Goal: Use online tool/utility: Utilize a website feature to perform a specific function

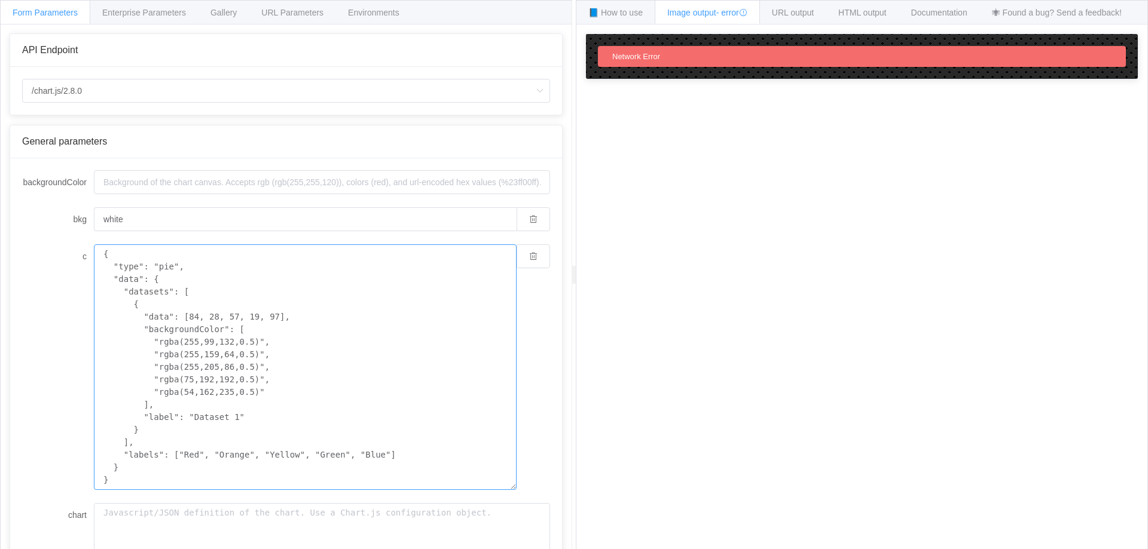
click at [224, 265] on textarea "{ "type": "pie", "data": { "datasets": [ { "data": [84, 28, 57, 19, 97], "backg…" at bounding box center [305, 367] width 423 height 246
click at [527, 262] on button "button" at bounding box center [532, 256] width 33 height 24
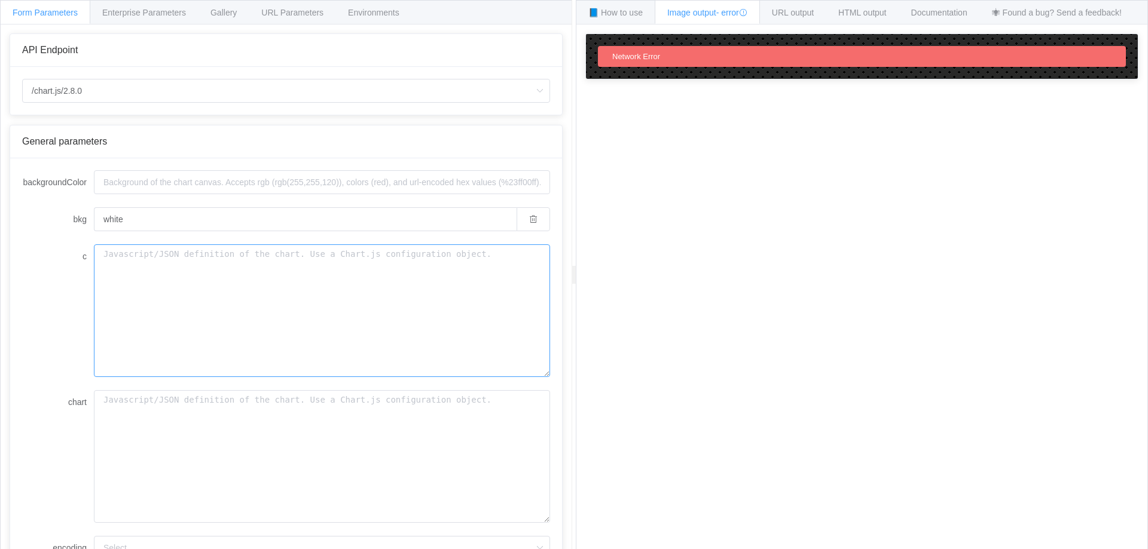
click at [249, 296] on textarea "c" at bounding box center [322, 310] width 456 height 133
paste textarea "import [DOMAIN_NAME] as px fig = px.line(x=['9/28', '9/29', '9/30', '10/1', '10…"
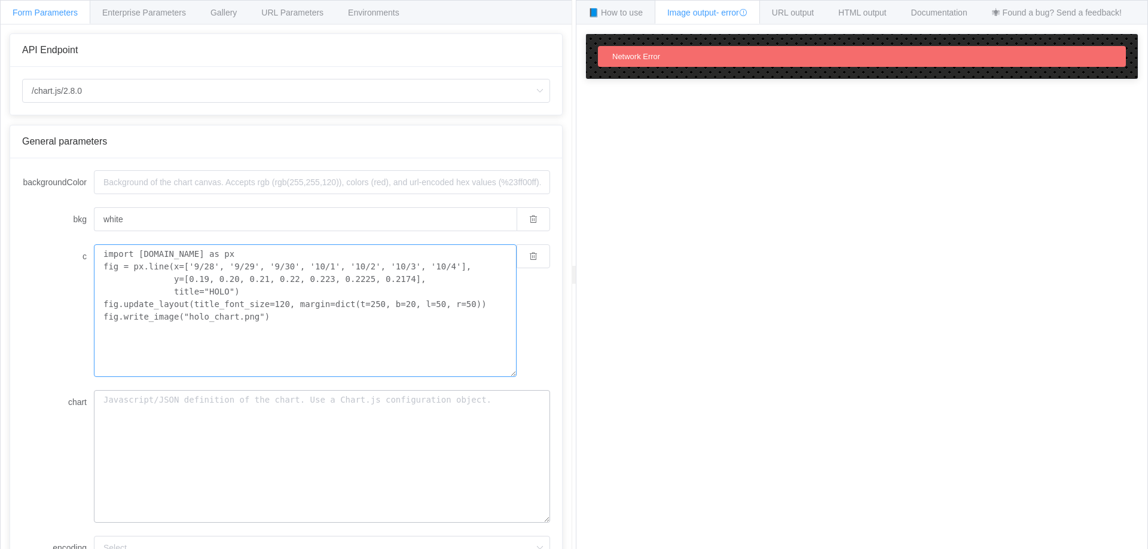
type textarea "import [DOMAIN_NAME] as px fig = px.line(x=['9/28', '9/29', '9/30', '10/1', '10…"
click at [221, 414] on textarea "chart" at bounding box center [322, 456] width 456 height 133
paste textarea "import [DOMAIN_NAME] as px fig = px.line(x=['9/28', '9/29', '9/30', '10/1', '10…"
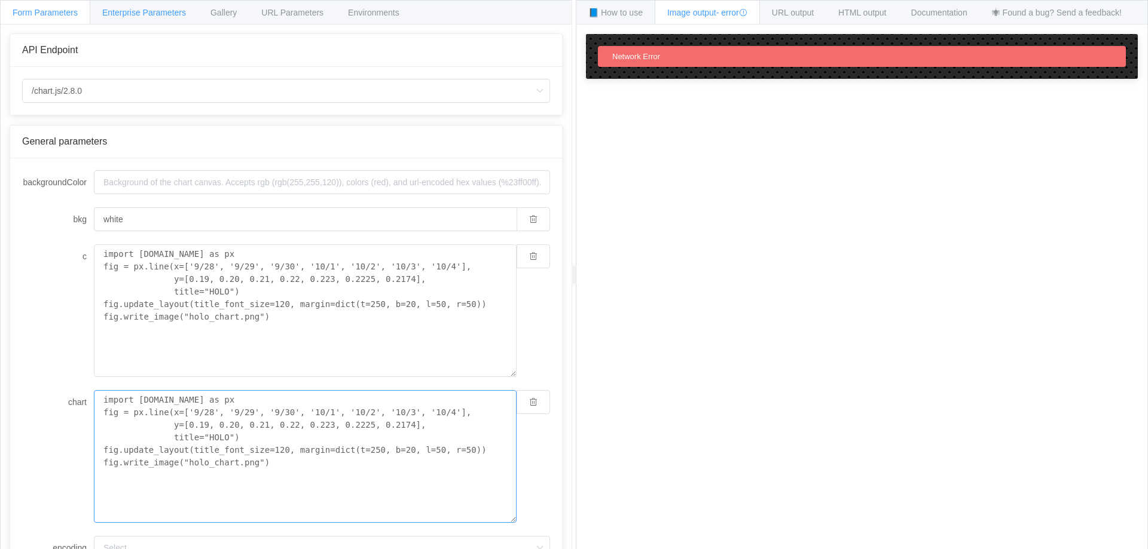
type textarea "import [DOMAIN_NAME] as px fig = px.line(x=['9/28', '9/29', '9/30', '10/1', '10…"
click at [143, 22] on div "Enterprise Parameters" at bounding box center [144, 12] width 109 height 24
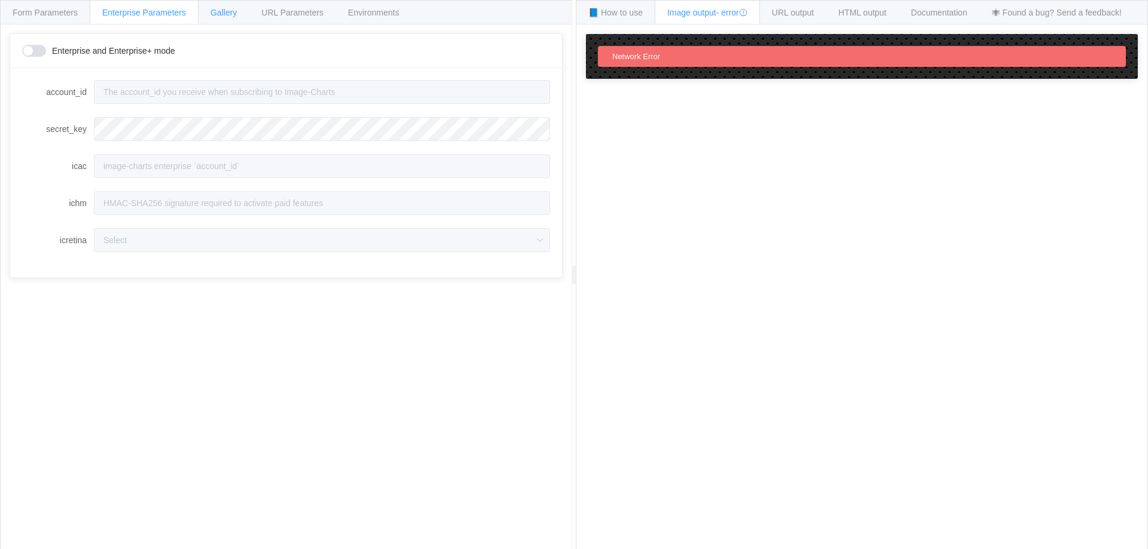
click at [224, 16] on span "Gallery" at bounding box center [223, 13] width 26 height 10
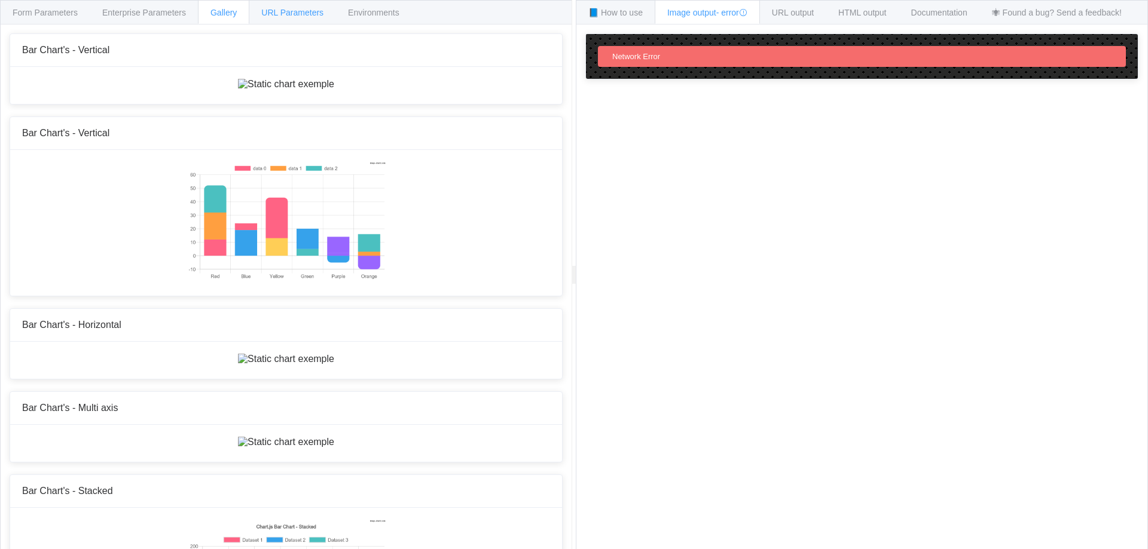
click at [292, 20] on div "URL Parameters" at bounding box center [292, 12] width 87 height 24
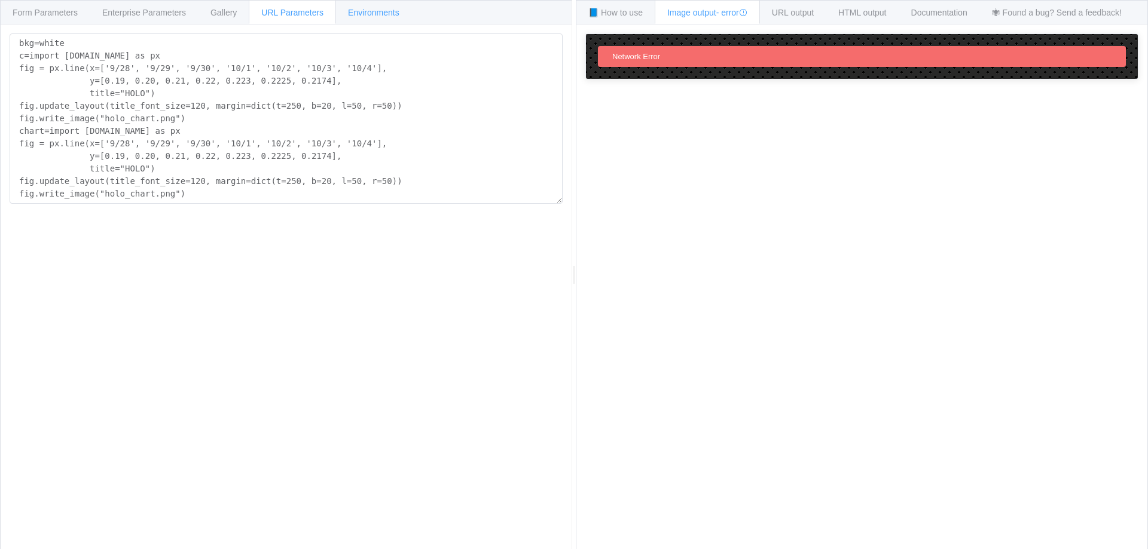
click at [371, 17] on div "Environments" at bounding box center [373, 12] width 77 height 24
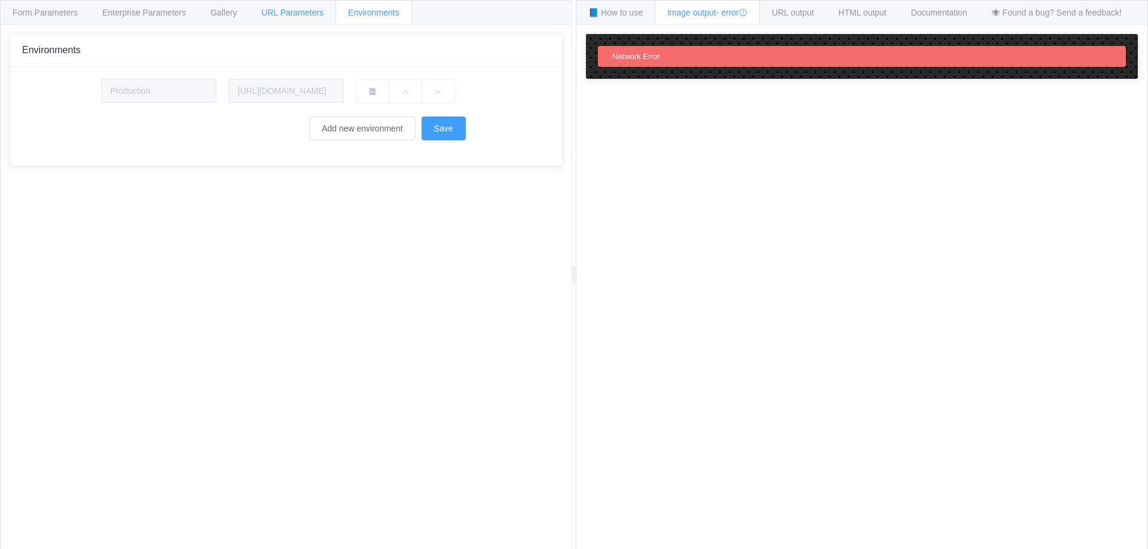
click at [311, 11] on span "URL Parameters" at bounding box center [292, 13] width 62 height 10
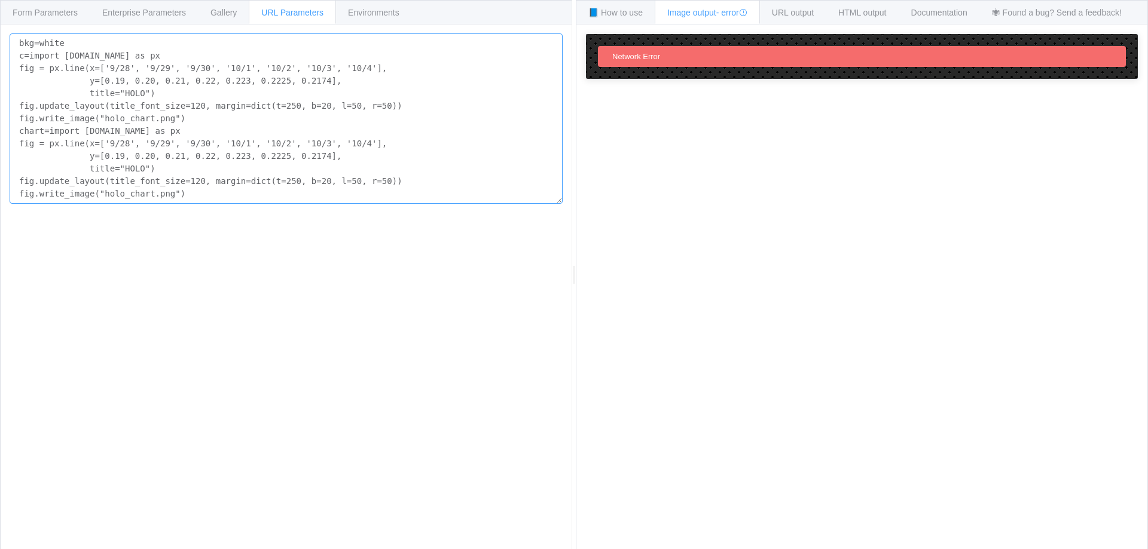
drag, startPoint x: 19, startPoint y: 43, endPoint x: 200, endPoint y: 192, distance: 234.0
click at [200, 192] on textarea "bkg=white c=import [DOMAIN_NAME] as px fig = px.line(x=['9/28', '9/29', '9/30',…" at bounding box center [286, 118] width 553 height 170
paste textarea "import [DOMAIN_NAME] as px= fig = px.line(x y=[0.19, 0.20, 0.21, 0.22, 0.223, 0…"
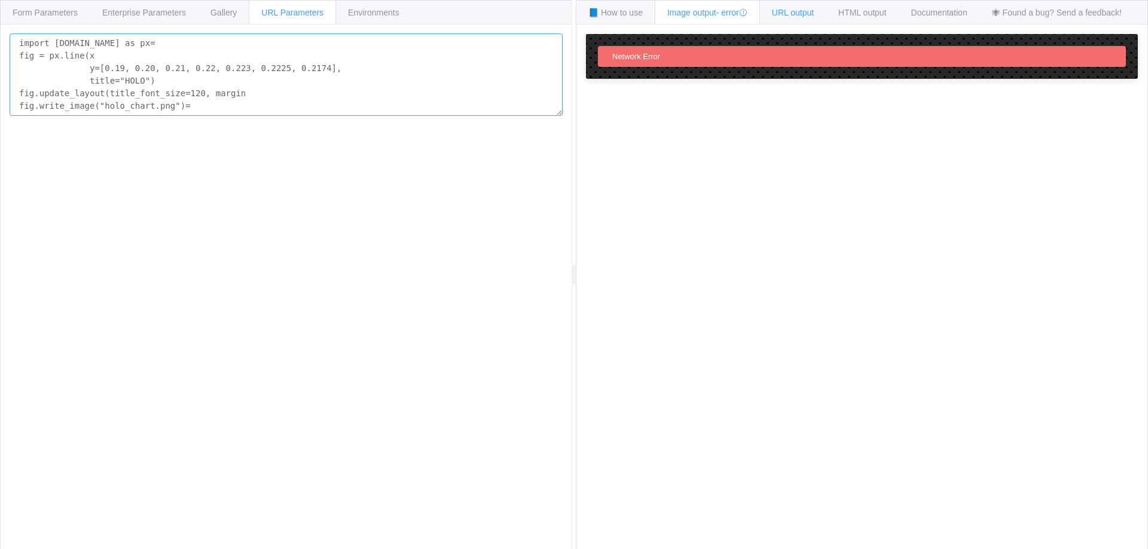
type textarea "import [DOMAIN_NAME] as px= fig = px.line(x y=[0.19, 0.20, 0.21, 0.22, 0.223, 0…"
click at [797, 17] on div "URL output" at bounding box center [792, 12] width 67 height 24
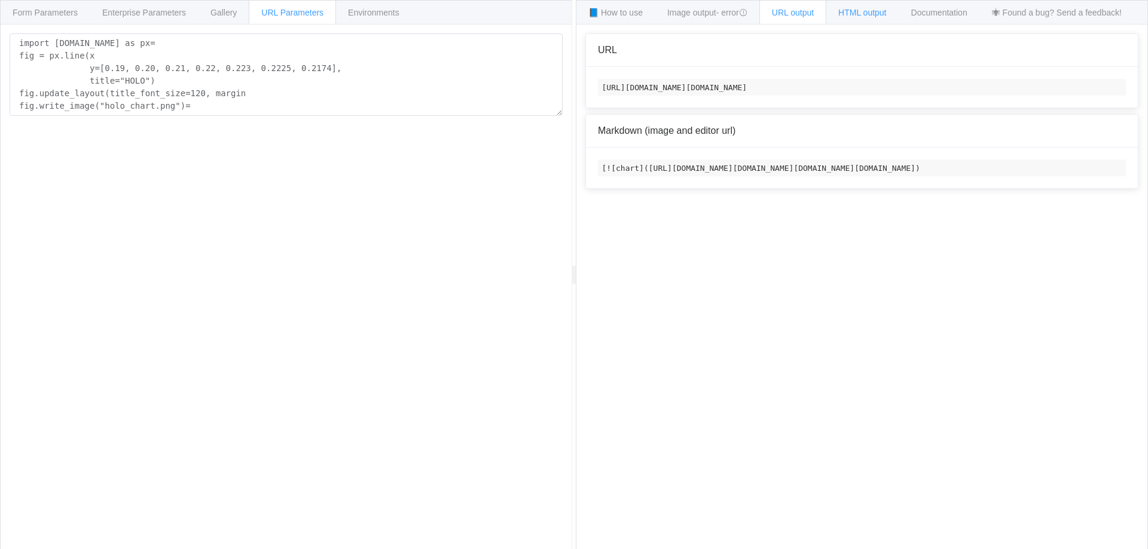
click at [873, 20] on div "HTML output" at bounding box center [862, 12] width 73 height 24
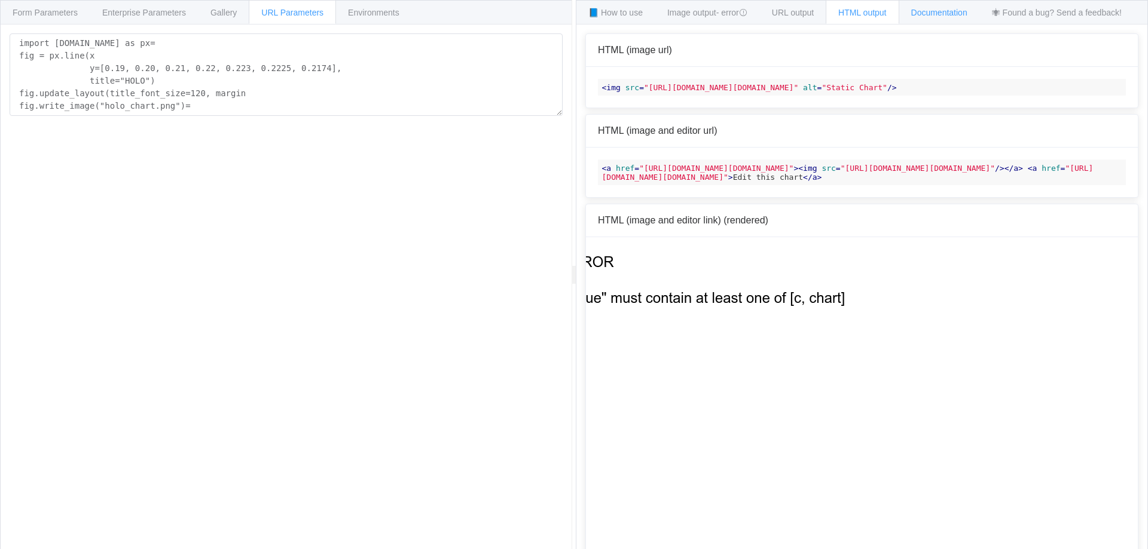
click at [944, 22] on div "Documentation" at bounding box center [938, 12] width 81 height 24
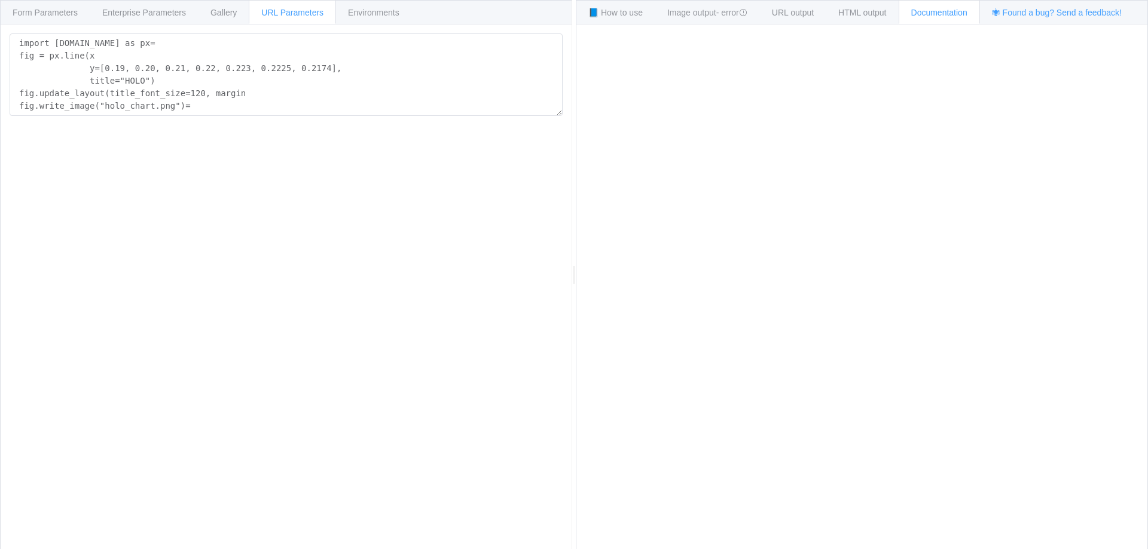
click at [1035, 20] on div "🕷 Found a bug? Send a feedback!" at bounding box center [1056, 12] width 155 height 24
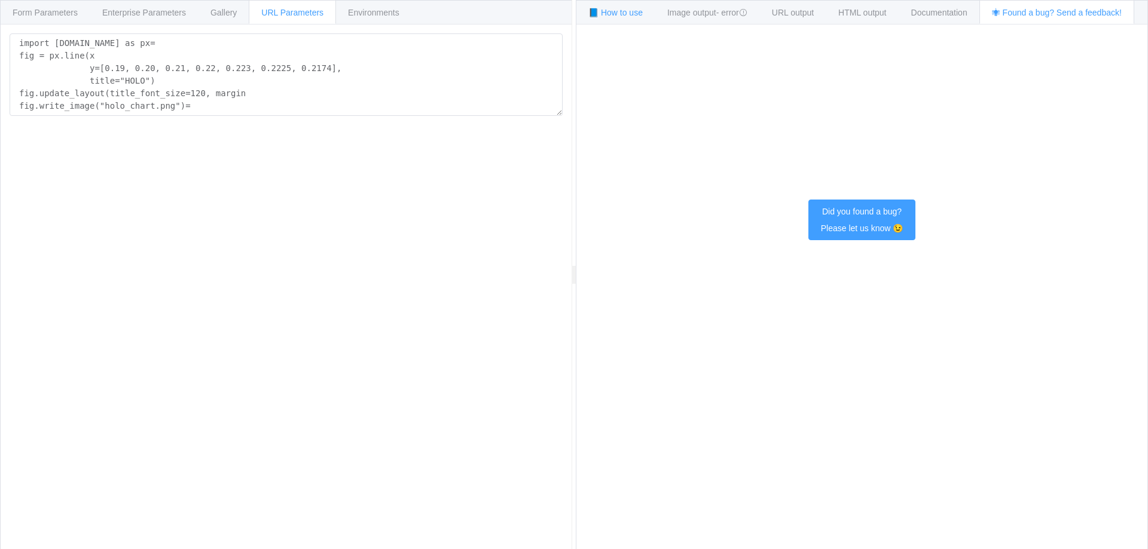
click at [612, 13] on span "📘 How to use" at bounding box center [615, 13] width 54 height 10
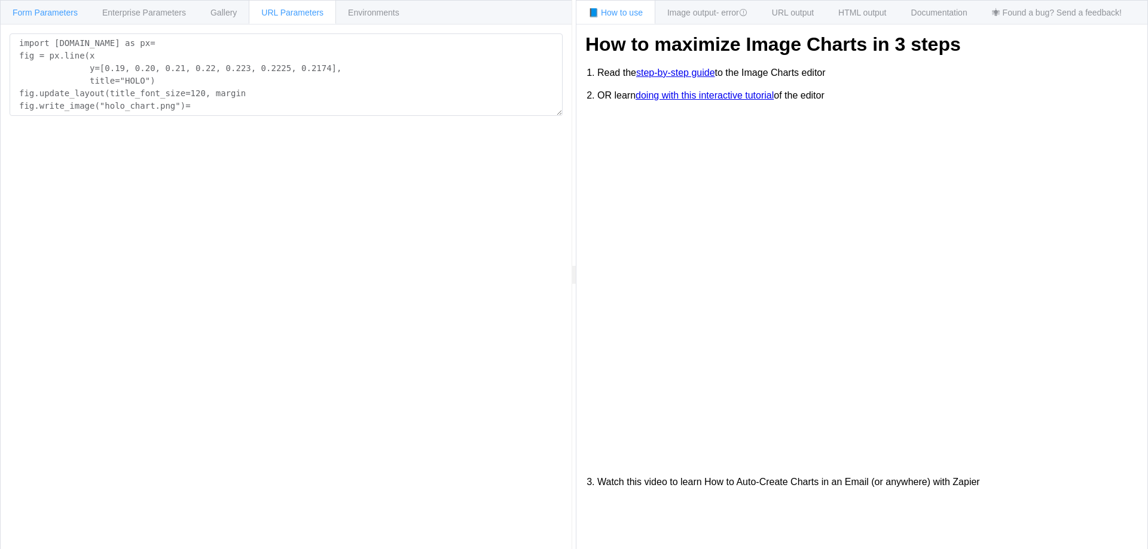
click at [46, 13] on span "Form Parameters" at bounding box center [45, 13] width 65 height 10
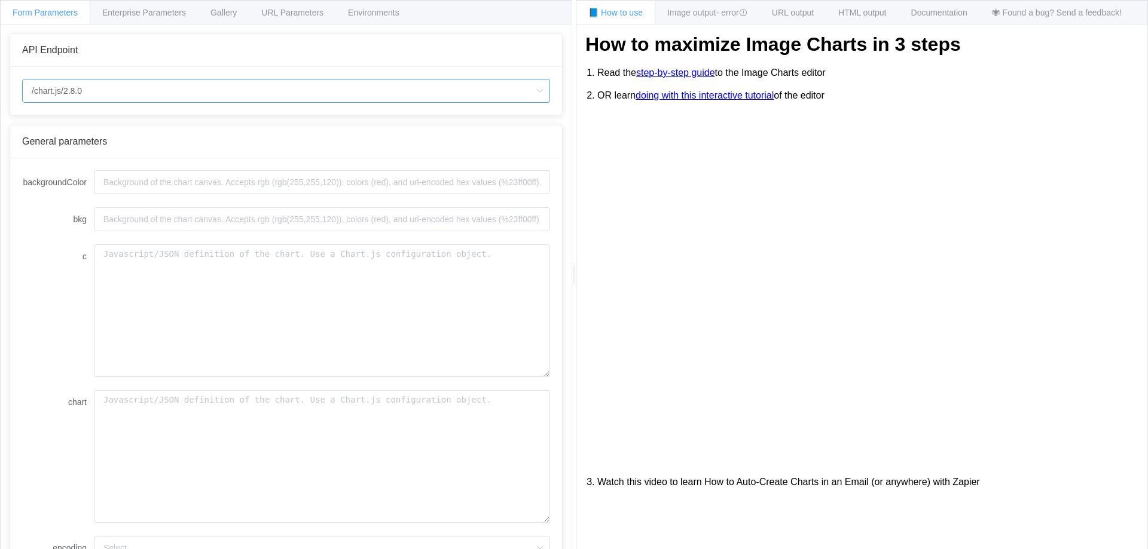
click at [79, 86] on input "/chart.js/2.8.0" at bounding box center [286, 91] width 528 height 24
click at [53, 122] on span "/chart" at bounding box center [45, 125] width 21 height 10
type input "/chart"
type input "20"
click at [103, 96] on input "/chart" at bounding box center [286, 91] width 528 height 24
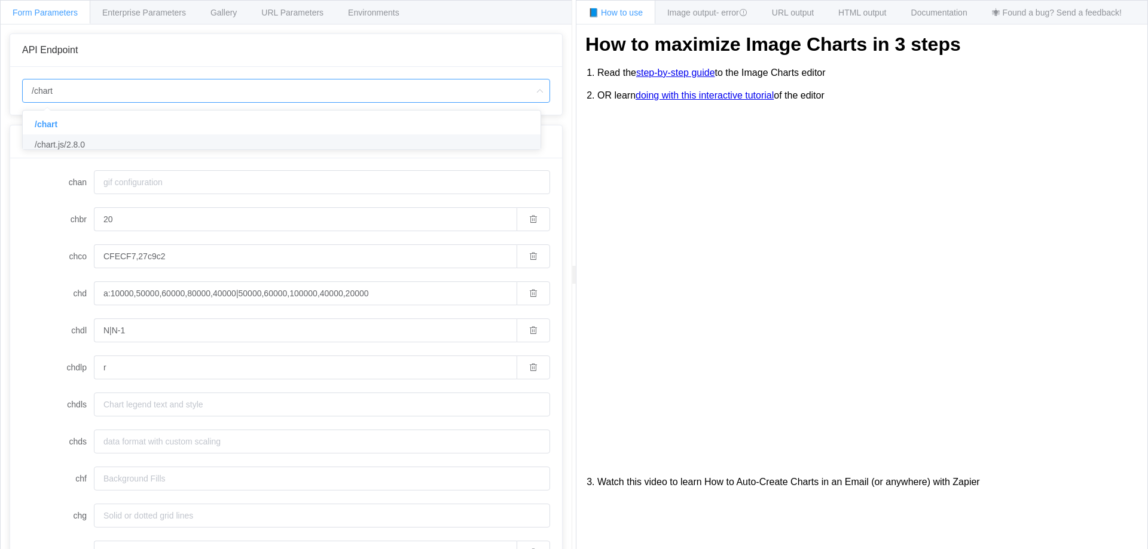
click at [62, 147] on span "/chart.js/2.8.0" at bounding box center [60, 145] width 50 height 10
type input "/chart.js/2.8.0"
type input "white"
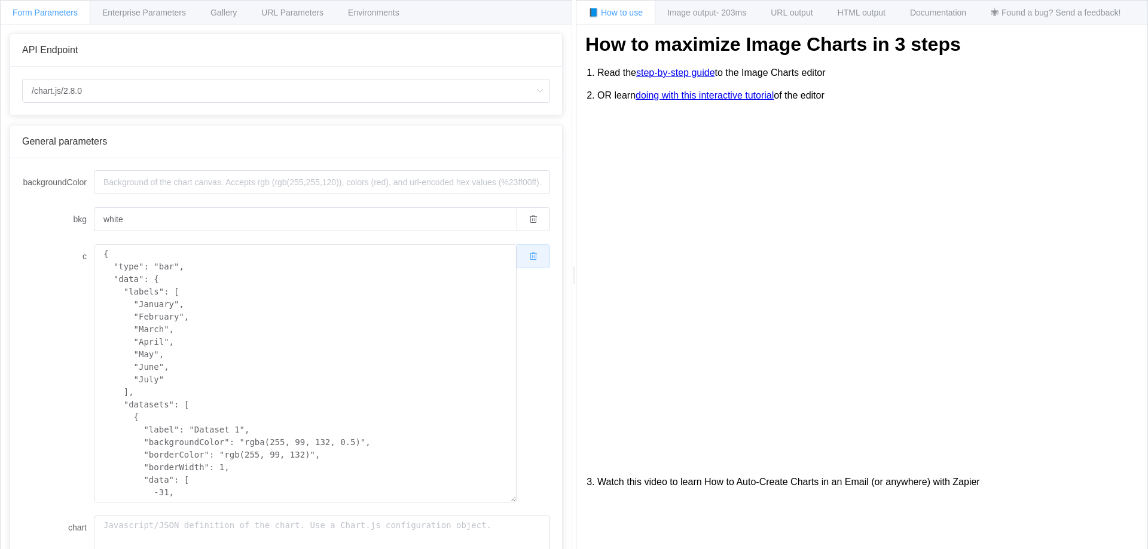
click at [531, 258] on button "button" at bounding box center [532, 256] width 33 height 24
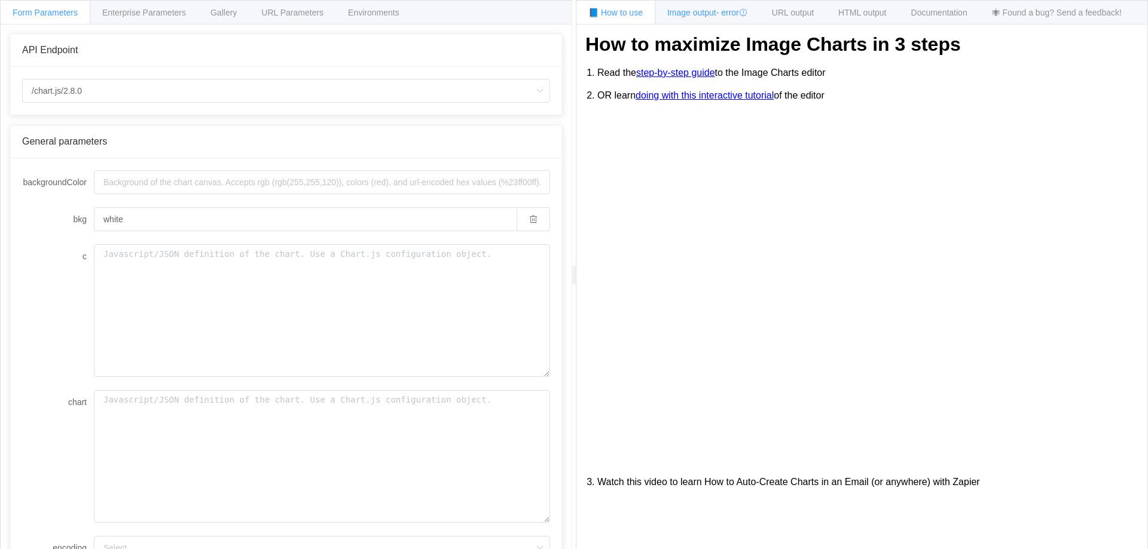
click at [694, 13] on span "Image output - error" at bounding box center [707, 13] width 80 height 10
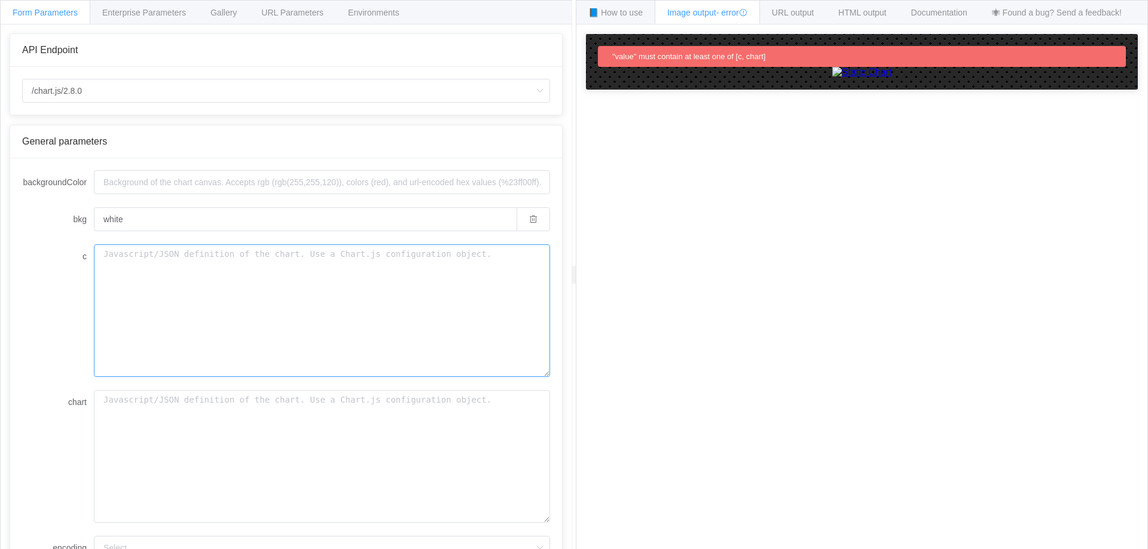
click at [238, 280] on textarea "c" at bounding box center [322, 310] width 456 height 133
